Goal: Task Accomplishment & Management: Manage account settings

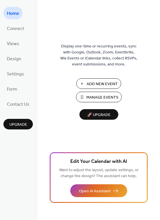
click at [17, 36] on ul "Home Connect Views Design Settings Form Contact Us" at bounding box center [17, 58] width 29 height 103
click at [17, 41] on span "Views" at bounding box center [13, 43] width 12 height 9
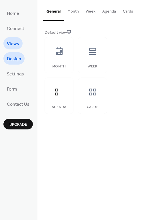
click at [16, 62] on span "Design" at bounding box center [14, 59] width 14 height 9
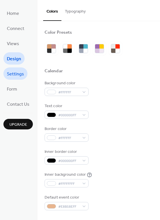
click at [16, 70] on span "Settings" at bounding box center [15, 74] width 17 height 9
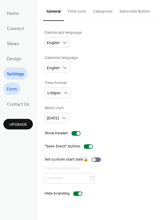
click at [14, 88] on span "Form" at bounding box center [12, 89] width 10 height 9
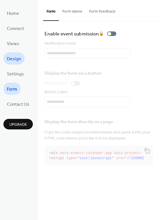
click at [15, 57] on span "Design" at bounding box center [14, 59] width 14 height 9
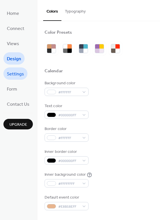
click at [16, 75] on span "Settings" at bounding box center [15, 74] width 17 height 9
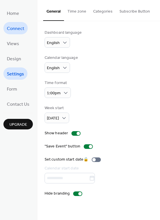
click at [17, 29] on span "Connect" at bounding box center [15, 28] width 17 height 9
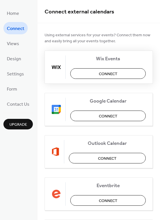
click at [88, 76] on button "Connect" at bounding box center [108, 73] width 76 height 11
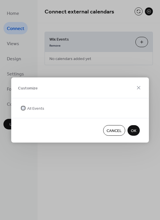
click at [36, 106] on span "All Events" at bounding box center [35, 109] width 17 height 6
click at [130, 130] on button "OK" at bounding box center [134, 130] width 12 height 11
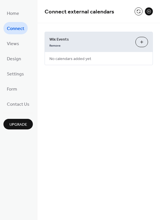
click at [138, 43] on button "Customize" at bounding box center [142, 42] width 13 height 10
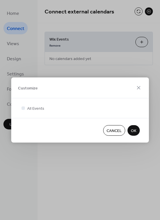
click at [135, 128] on span "OK" at bounding box center [133, 131] width 5 height 6
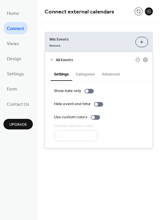
click at [84, 76] on button "Categories" at bounding box center [85, 73] width 26 height 13
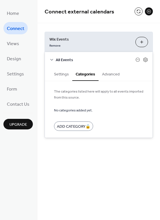
click at [106, 73] on button "Advanced" at bounding box center [111, 73] width 25 height 13
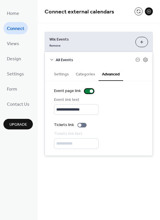
click at [88, 91] on div at bounding box center [89, 91] width 9 height 5
click at [75, 73] on button "Categories" at bounding box center [85, 73] width 26 height 13
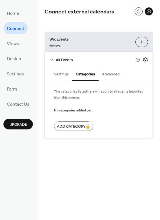
click at [148, 59] on icon at bounding box center [145, 59] width 5 height 5
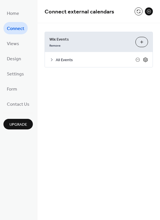
click at [148, 59] on icon at bounding box center [145, 59] width 5 height 5
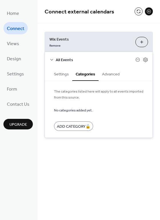
click at [57, 73] on button "Settings" at bounding box center [62, 73] width 22 height 13
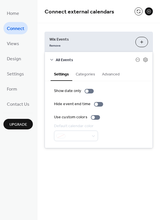
click at [108, 78] on button "Advanced" at bounding box center [111, 73] width 25 height 13
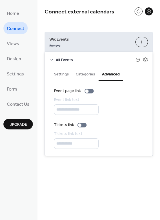
click at [142, 25] on div "**********" at bounding box center [98, 94] width 123 height 142
click at [19, 41] on link "Views" at bounding box center [12, 43] width 19 height 12
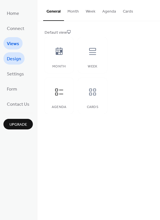
click at [9, 62] on span "Design" at bounding box center [14, 59] width 14 height 9
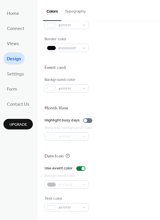
scroll to position [243, 0]
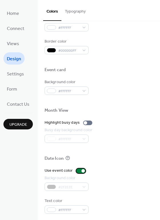
click at [82, 171] on div at bounding box center [83, 170] width 3 height 3
click at [81, 171] on div at bounding box center [80, 171] width 9 height 5
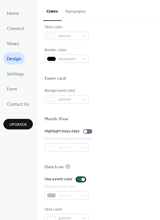
scroll to position [245, 0]
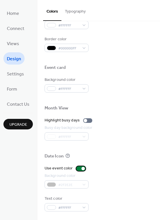
click at [78, 169] on div at bounding box center [80, 168] width 9 height 5
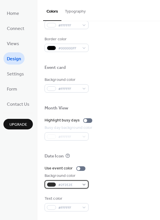
click at [64, 183] on span "#2F2E2E" at bounding box center [68, 185] width 21 height 6
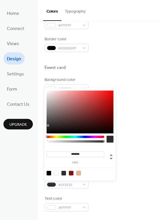
click at [59, 174] on div at bounding box center [80, 173] width 73 height 11
click at [56, 172] on div at bounding box center [56, 173] width 5 height 5
type input "*******"
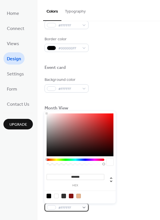
click at [58, 208] on span "#FFFFFF" at bounding box center [68, 208] width 21 height 6
click at [50, 196] on div at bounding box center [49, 196] width 5 height 5
type input "*******"
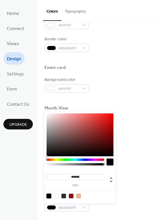
click at [139, 167] on div "Use event color" at bounding box center [99, 169] width 108 height 6
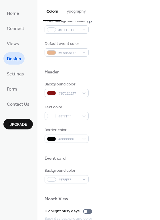
scroll to position [153, 0]
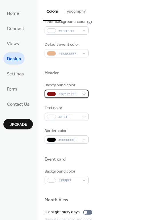
click at [70, 93] on span "#871212FF" at bounding box center [68, 95] width 21 height 6
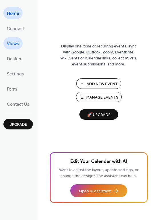
click at [14, 41] on span "Views" at bounding box center [13, 43] width 12 height 9
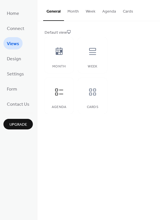
click at [12, 49] on ul "Home Connect Views Design Settings Form Contact Us" at bounding box center [17, 58] width 29 height 103
click at [109, 13] on button "Agenda" at bounding box center [109, 10] width 21 height 20
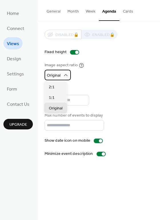
click at [55, 75] on span "Original" at bounding box center [54, 76] width 14 height 8
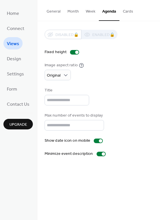
click at [101, 78] on div "Image aspect ratio Original" at bounding box center [99, 71] width 108 height 18
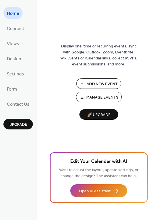
click at [116, 61] on span "Display one-time or recurring events, sync with Google, Outlook, Zoom, Eventbri…" at bounding box center [98, 55] width 77 height 24
click at [0, 50] on div "Home Connect Views Design Settings Form Contact Us Upgrade" at bounding box center [18, 110] width 37 height 220
click at [10, 45] on span "Views" at bounding box center [13, 43] width 12 height 9
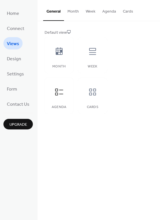
click at [106, 7] on button "Agenda" at bounding box center [109, 10] width 21 height 20
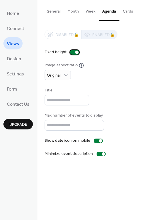
click at [72, 53] on div at bounding box center [74, 52] width 9 height 5
click at [96, 140] on div at bounding box center [98, 141] width 9 height 5
click at [102, 153] on div at bounding box center [103, 153] width 3 height 3
click at [101, 153] on div at bounding box center [101, 154] width 9 height 5
click at [10, 60] on span "Design" at bounding box center [14, 59] width 14 height 9
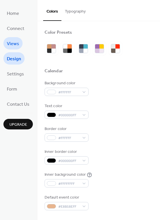
click at [10, 45] on span "Views" at bounding box center [13, 43] width 12 height 9
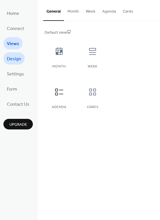
click at [10, 57] on span "Design" at bounding box center [14, 59] width 14 height 9
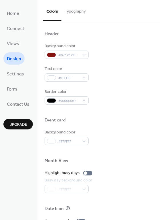
scroll to position [194, 0]
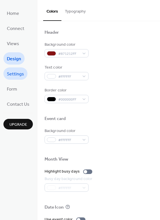
click at [22, 72] on span "Settings" at bounding box center [15, 74] width 17 height 9
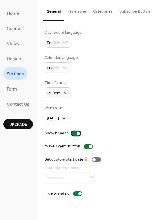
click at [72, 133] on div at bounding box center [76, 133] width 9 height 5
click at [72, 133] on div at bounding box center [73, 133] width 3 height 3
click at [76, 194] on div at bounding box center [77, 194] width 9 height 5
click at [78, 194] on div at bounding box center [77, 194] width 9 height 5
click at [110, 10] on button "Categories" at bounding box center [103, 10] width 26 height 20
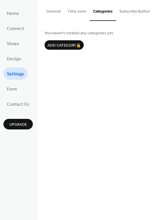
click at [136, 9] on button "Subscribe Button" at bounding box center [134, 10] width 37 height 20
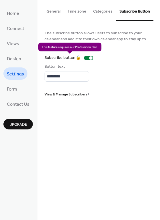
click at [86, 57] on div "Subscribe button 🔒" at bounding box center [70, 58] width 51 height 6
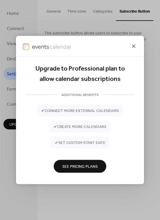
click at [133, 47] on icon at bounding box center [133, 46] width 7 height 7
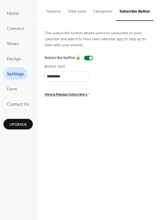
click at [98, 16] on button "Categories" at bounding box center [103, 10] width 26 height 20
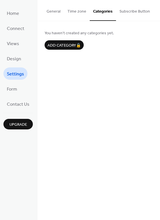
click at [81, 6] on button "Time zone" at bounding box center [77, 10] width 26 height 20
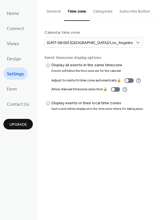
click at [54, 11] on button "General" at bounding box center [53, 10] width 21 height 20
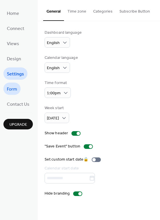
click at [16, 87] on span "Form" at bounding box center [12, 89] width 10 height 9
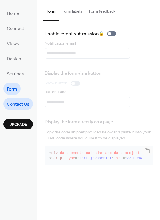
click at [13, 104] on span "Contact Us" at bounding box center [18, 104] width 23 height 9
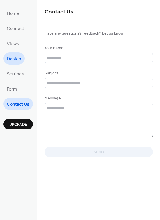
click at [15, 58] on span "Design" at bounding box center [14, 59] width 14 height 9
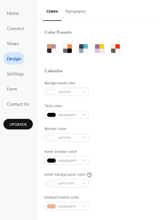
click at [78, 15] on button "Typography" at bounding box center [75, 10] width 28 height 20
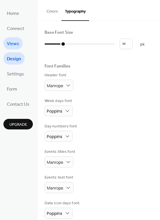
click at [10, 45] on span "Views" at bounding box center [13, 43] width 12 height 9
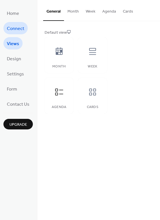
click at [21, 26] on span "Connect" at bounding box center [15, 28] width 17 height 9
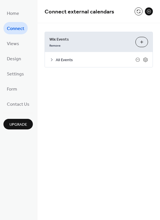
click at [22, 17] on li "Home" at bounding box center [12, 13] width 19 height 12
click at [8, 8] on link "Home" at bounding box center [12, 13] width 19 height 12
